Goal: Task Accomplishment & Management: Use online tool/utility

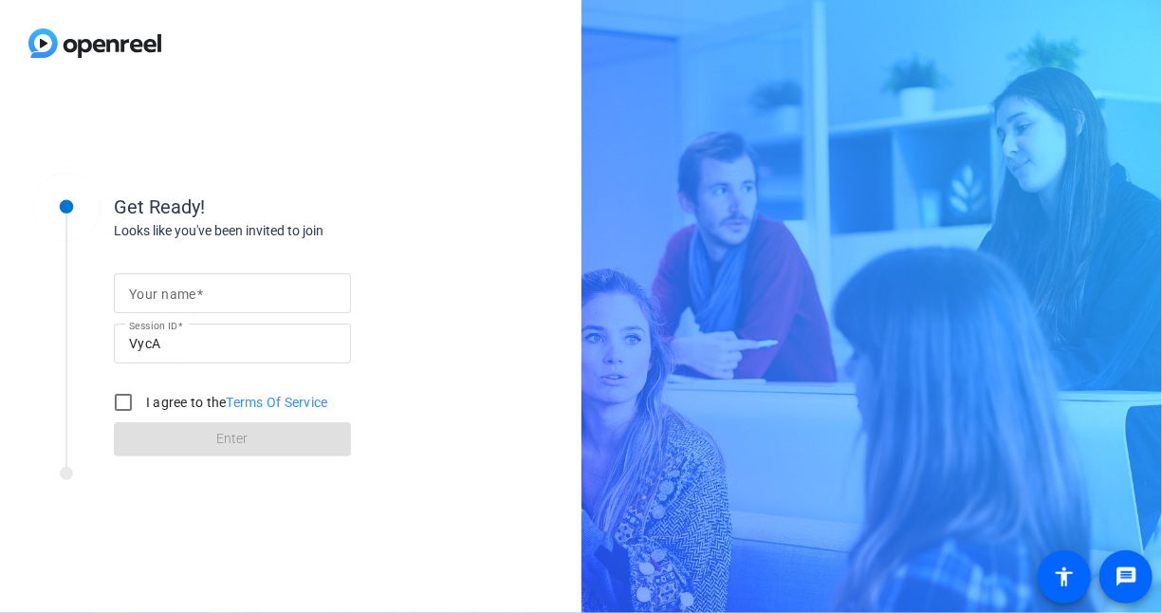
click at [231, 295] on input "Your name" at bounding box center [232, 293] width 207 height 23
type input "[PERSON_NAME]"
click at [126, 399] on input "I agree to the Terms Of Service" at bounding box center [123, 402] width 38 height 38
checkbox input "true"
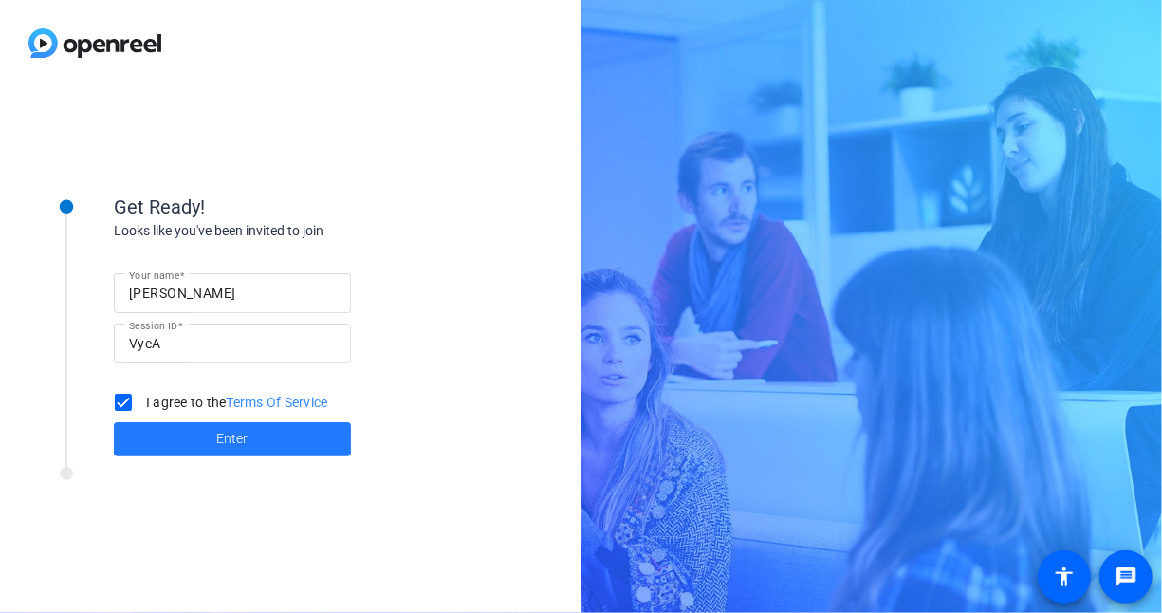
click at [248, 442] on span "Enter" at bounding box center [232, 439] width 31 height 20
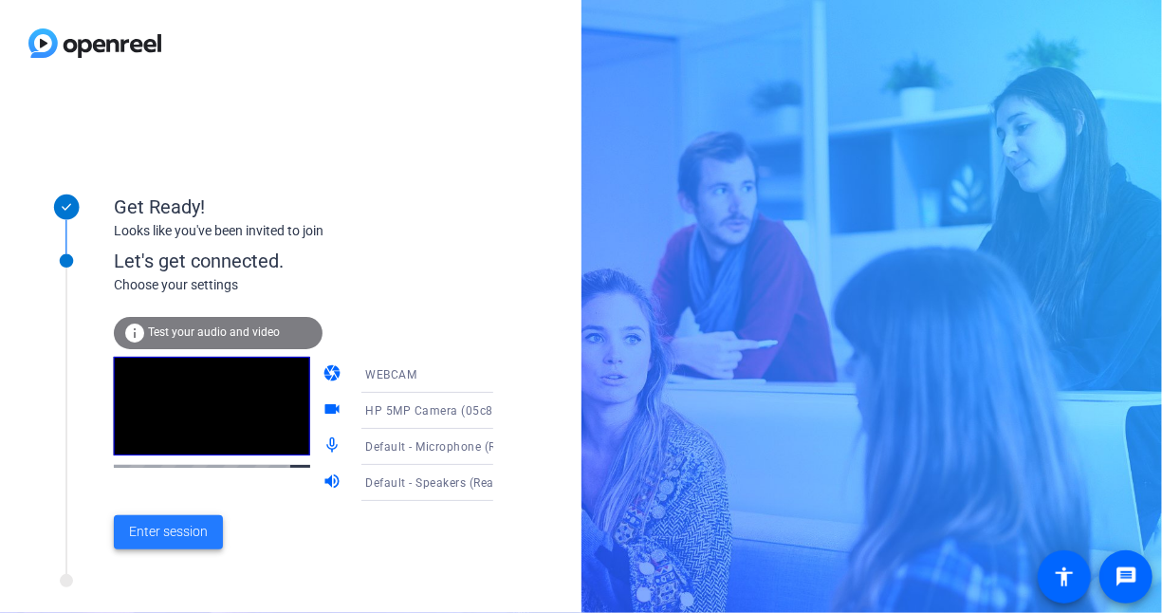
click at [157, 531] on span "Enter session" at bounding box center [168, 532] width 79 height 20
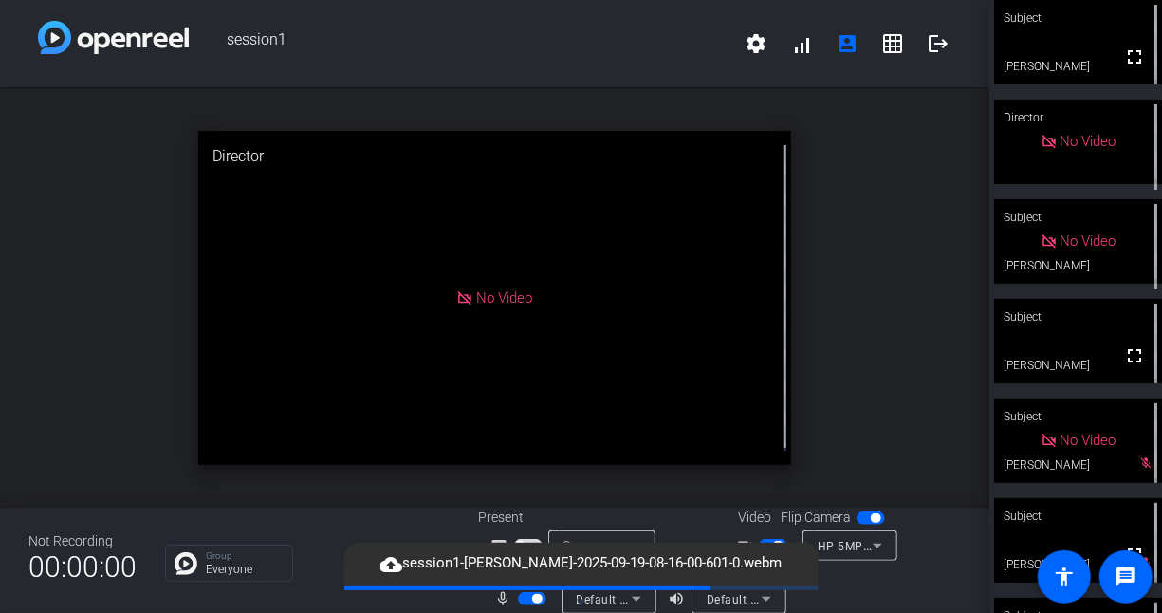
click at [526, 532] on span "button" at bounding box center [532, 598] width 28 height 13
click at [765, 532] on span "button" at bounding box center [773, 545] width 28 height 13
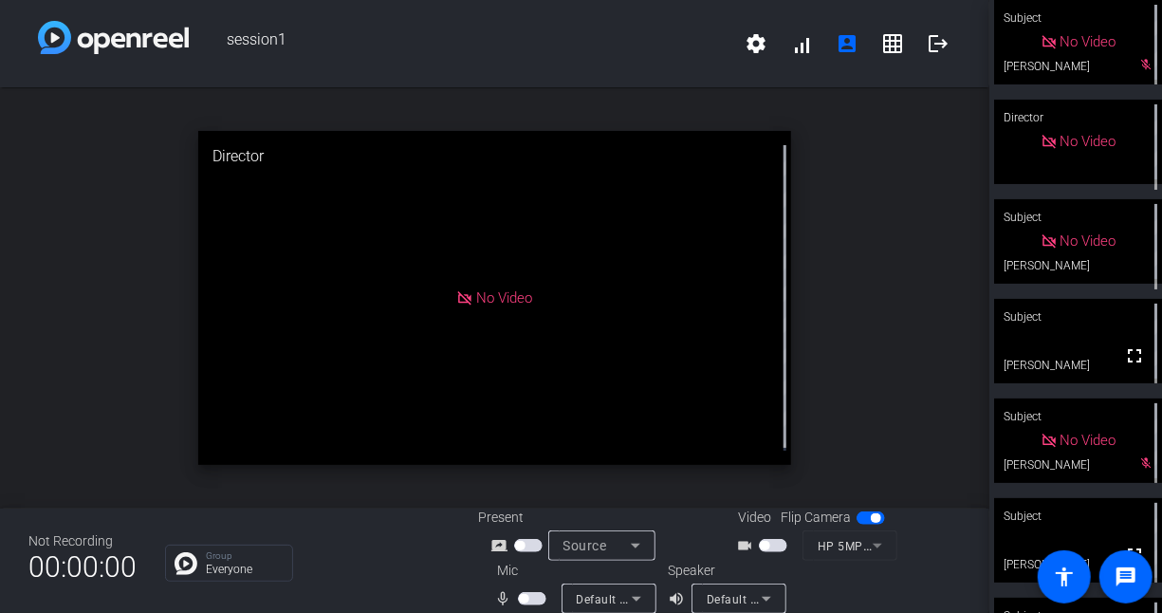
click at [536, 532] on span "button" at bounding box center [532, 598] width 28 height 13
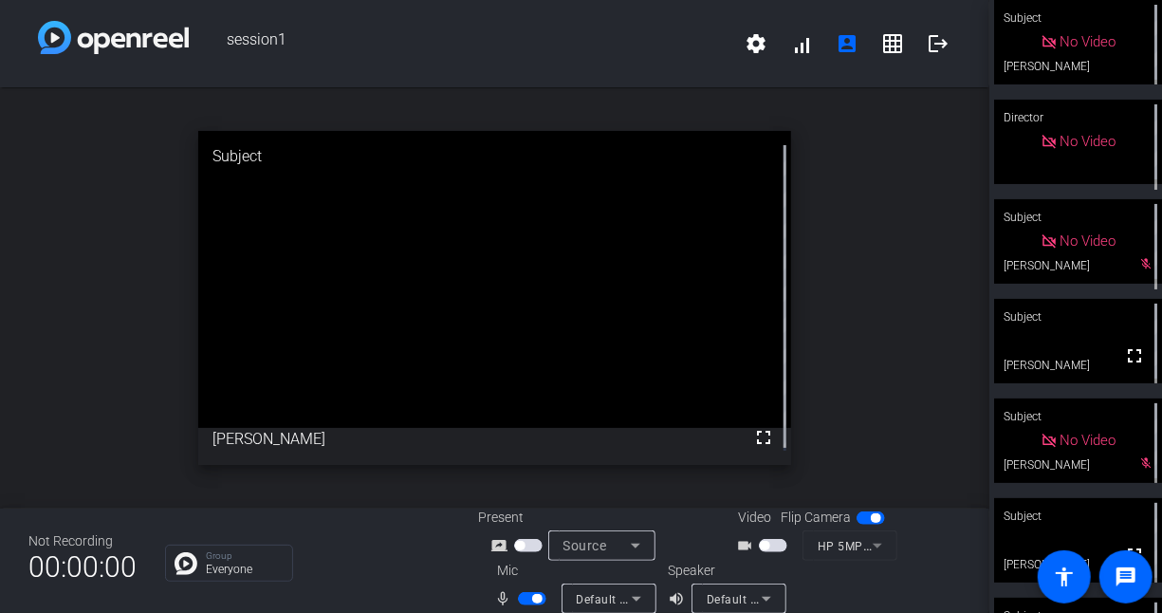
click at [526, 532] on span "button" at bounding box center [532, 598] width 28 height 13
click at [927, 47] on mat-icon "logout" at bounding box center [938, 43] width 23 height 23
